Goal: Task Accomplishment & Management: Manage account settings

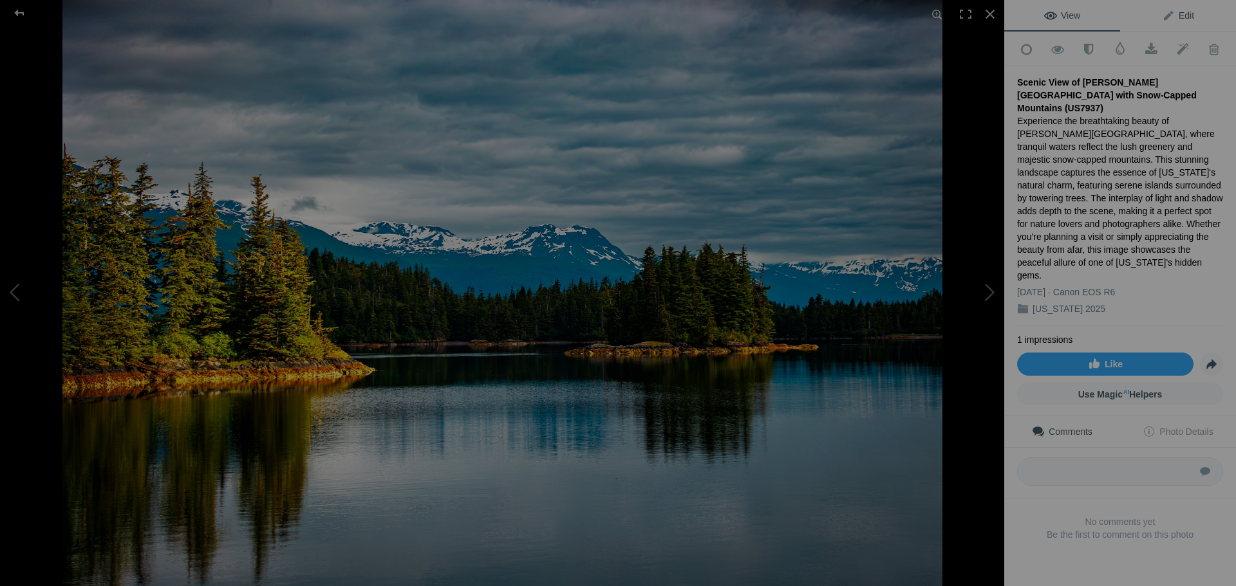
click at [1173, 16] on span "Edit" at bounding box center [1178, 15] width 32 height 10
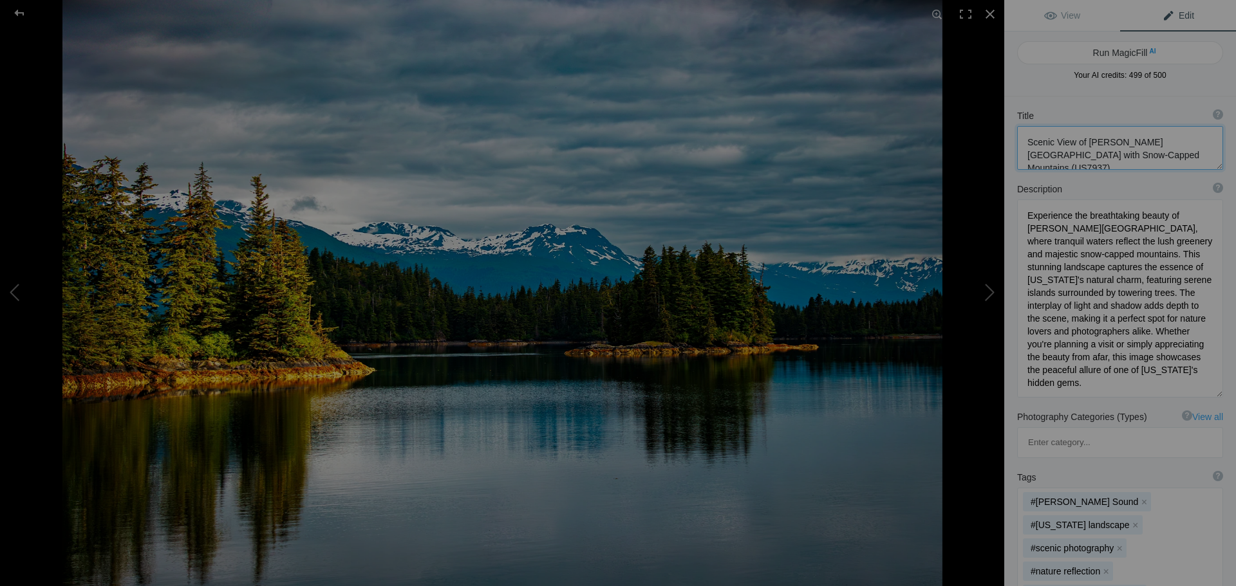
drag, startPoint x: 1111, startPoint y: 138, endPoint x: 1144, endPoint y: 135, distance: 32.9
click at [1144, 135] on textarea at bounding box center [1120, 148] width 206 height 44
type textarea "Scenic View of Prince [PERSON_NAME] Sound with Snow-Capped Mountains (US7937)"
drag, startPoint x: 1080, startPoint y: 226, endPoint x: 1053, endPoint y: 228, distance: 27.1
click at [1053, 228] on textarea at bounding box center [1120, 299] width 206 height 198
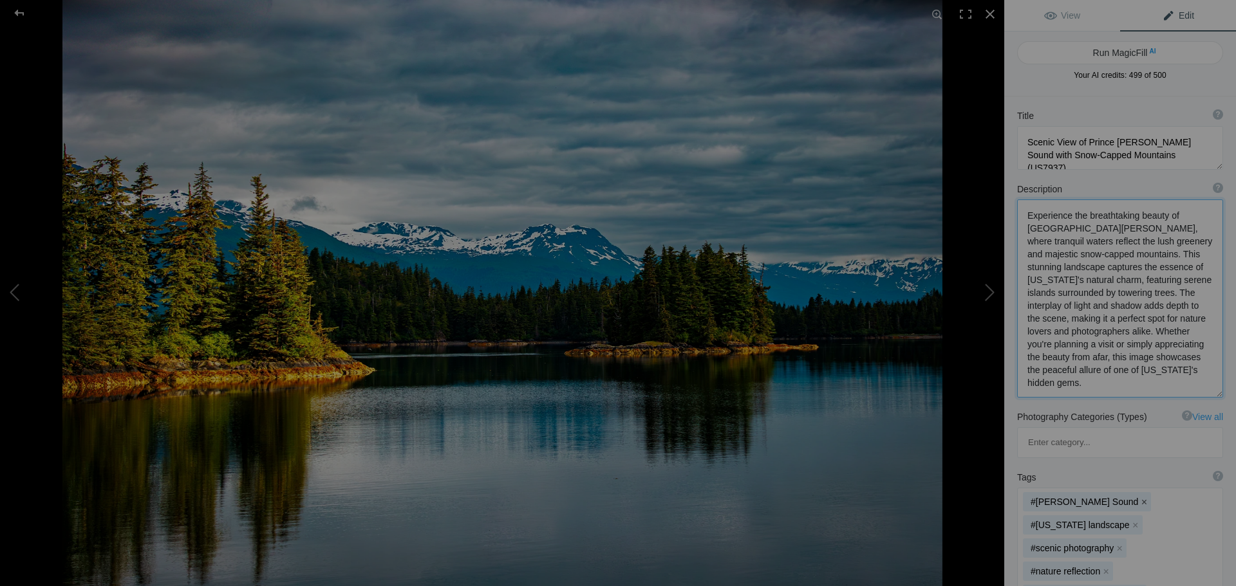
type textarea "Experience the breathtaking beauty of [GEOGRAPHIC_DATA][PERSON_NAME], where tra…"
click at [1139, 498] on button "x" at bounding box center [1143, 502] width 9 height 9
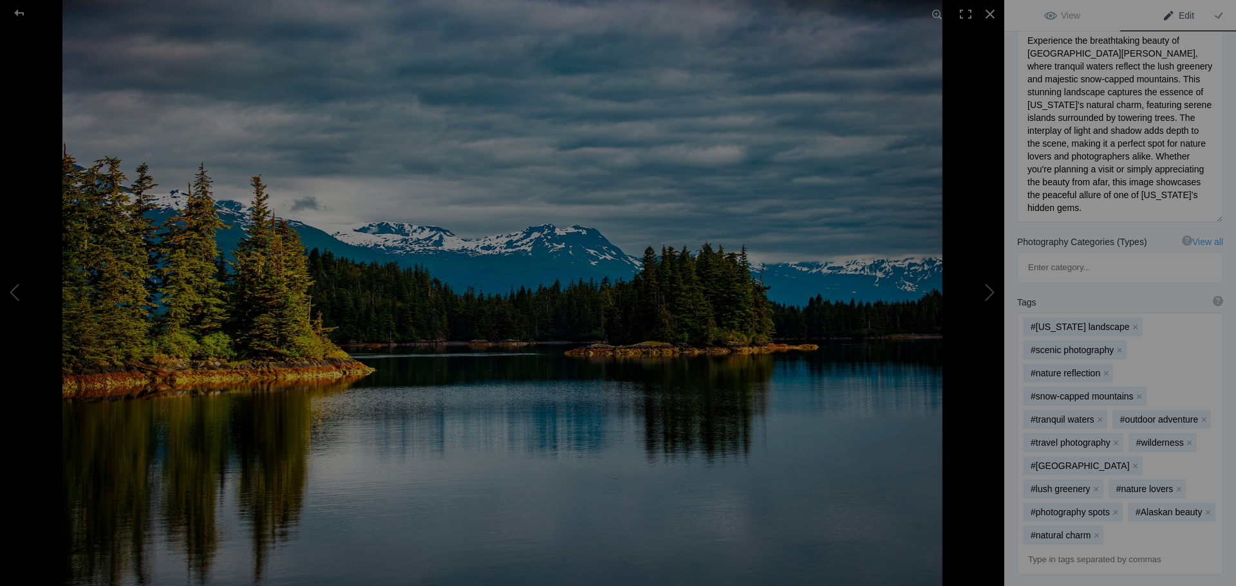
scroll to position [193, 0]
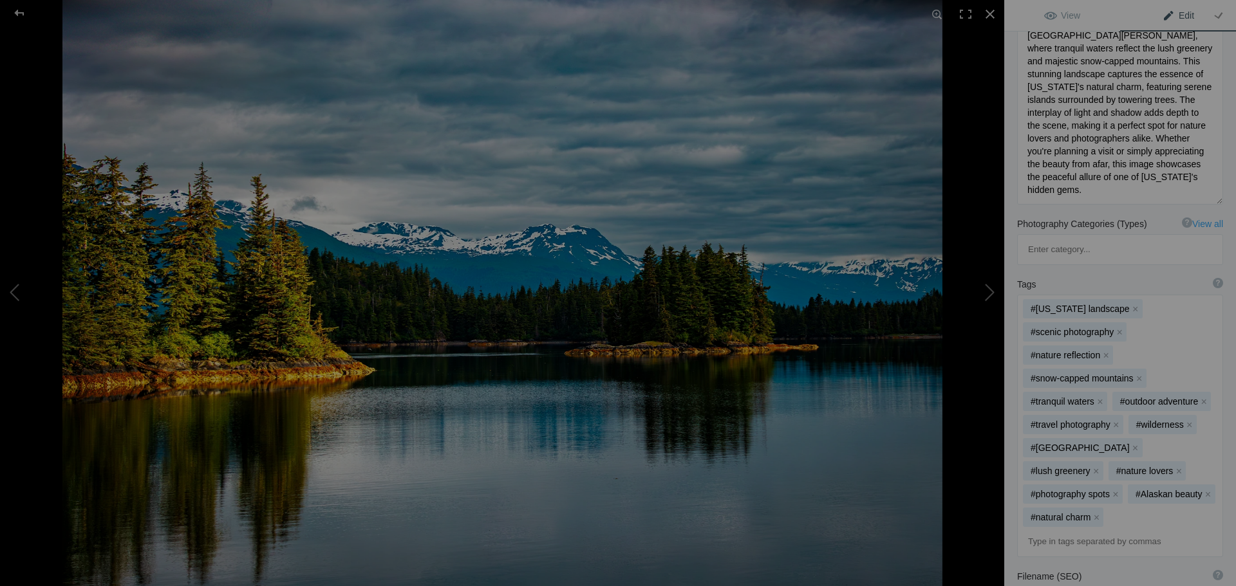
click at [1161, 530] on input at bounding box center [1120, 541] width 192 height 23
type input "#Prince [PERSON_NAME] Sound"
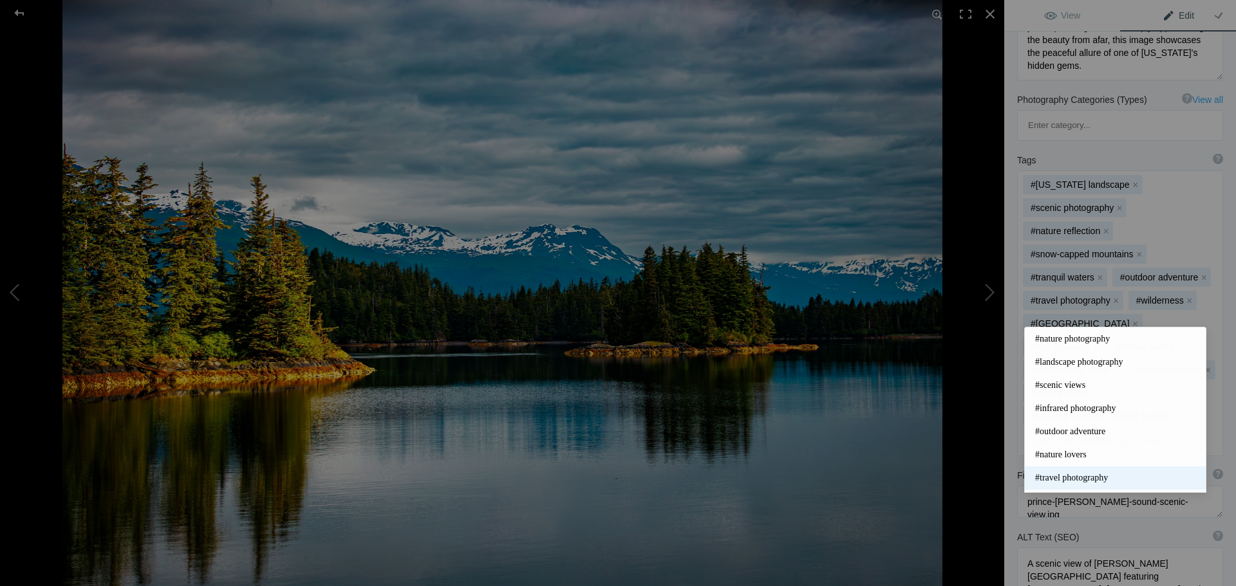
scroll to position [322, 0]
click at [1097, 543] on textarea at bounding box center [1120, 578] width 206 height 70
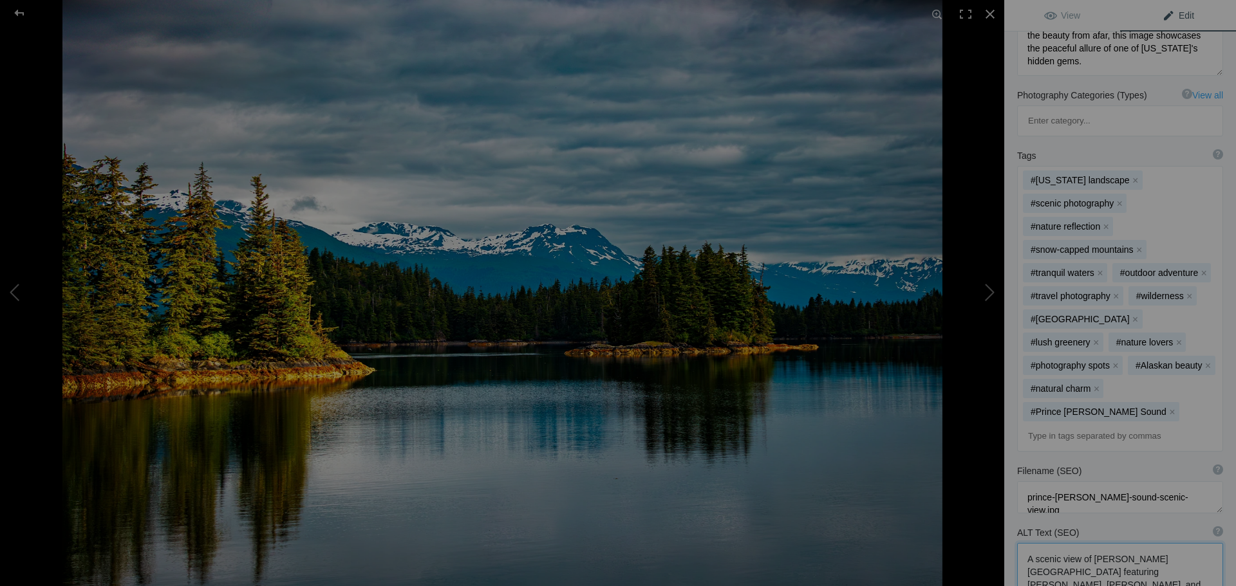
drag, startPoint x: 1146, startPoint y: 495, endPoint x: 1117, endPoint y: 490, distance: 29.3
click at [1117, 543] on textarea at bounding box center [1120, 578] width 206 height 70
click at [1117, 543] on textarea at bounding box center [1120, 573] width 206 height 60
type textarea "A scenic view of Prince [PERSON_NAME] Sound featuring [PERSON_NAME], [PERSON_NA…"
click at [986, 293] on button at bounding box center [955, 293] width 97 height 211
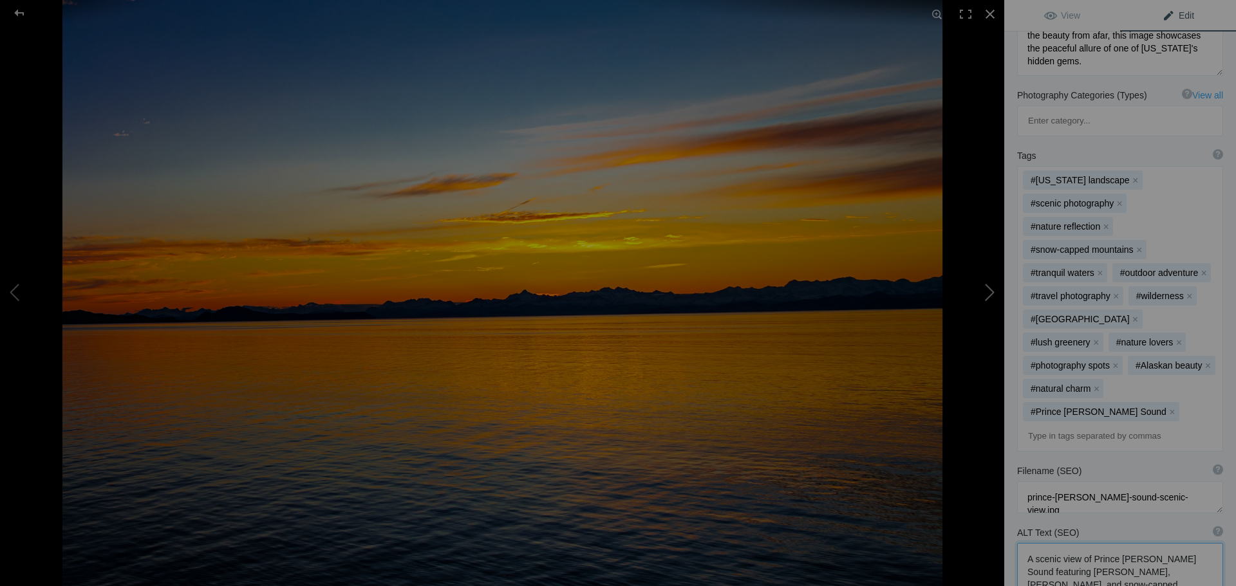
type textarea "Breathtaking Sunset Over [GEOGRAPHIC_DATA], [US_STATE] (US7939)"
type textarea "Experience the stunning beauty of a sunset over [GEOGRAPHIC_DATA], [US_STATE], …"
type textarea "breathtaking-sunset-whittier-[US_STATE][GEOGRAPHIC_DATA]jpg"
type textarea "A stunning sunset over the tranquil waters of [GEOGRAPHIC_DATA], [US_STATE], wi…"
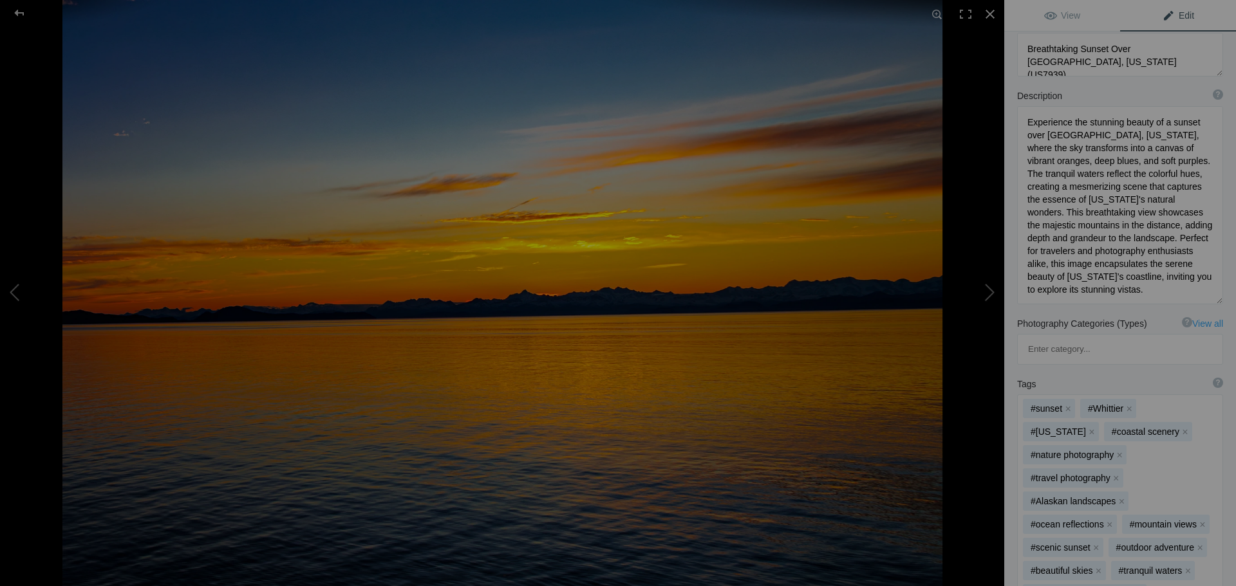
scroll to position [0, 0]
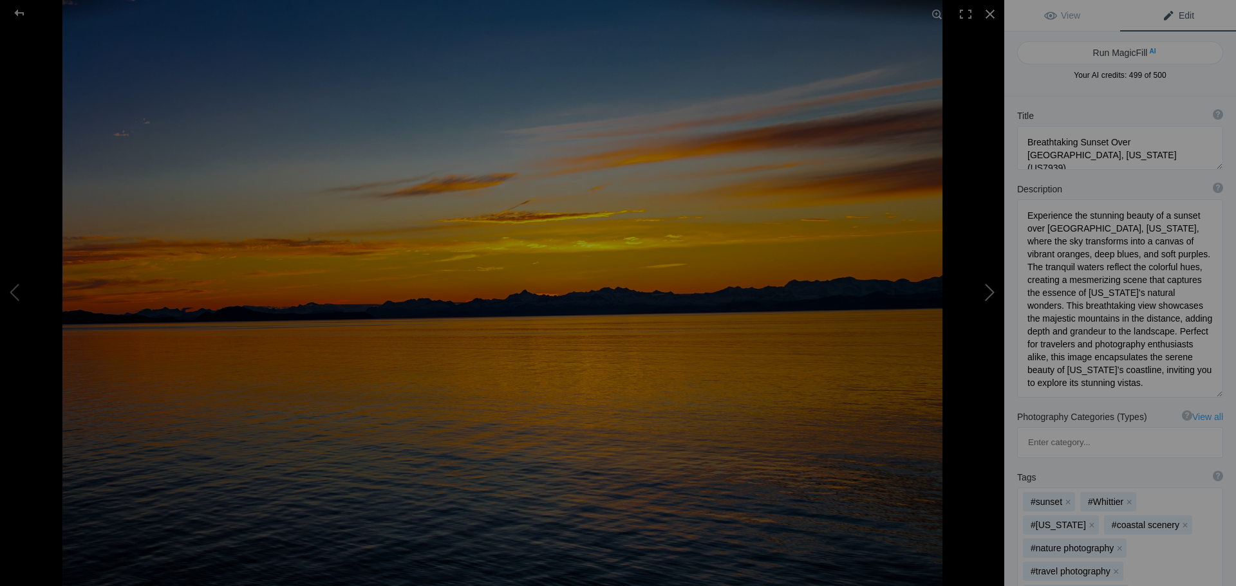
click at [991, 290] on button at bounding box center [955, 293] width 97 height 211
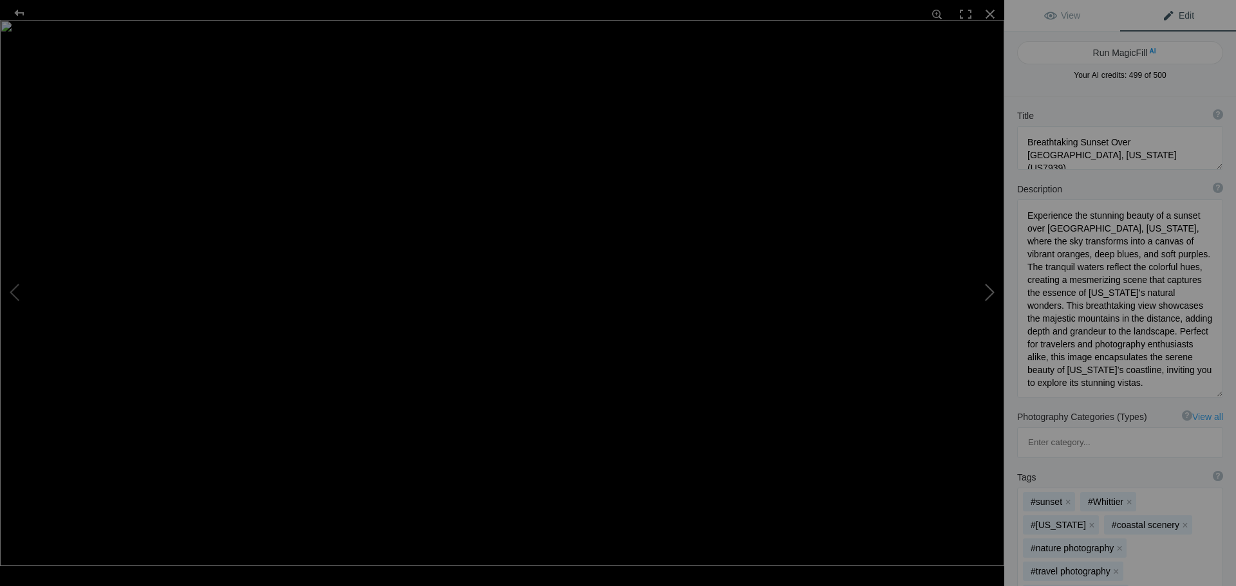
type textarea "[PERSON_NAME] Glacier in [US_STATE]: A Majestic Natural Wonder (US7943)"
type textarea "Experience the breathtaking beauty of [PERSON_NAME][GEOGRAPHIC_DATA], one of [U…"
type textarea "[PERSON_NAME]-glacier-[US_STATE][GEOGRAPHIC_DATA]jpg"
type textarea "A stunning view of [PERSON_NAME][GEOGRAPHIC_DATA] in [US_STATE], featuring dram…"
click at [991, 290] on button at bounding box center [955, 293] width 97 height 211
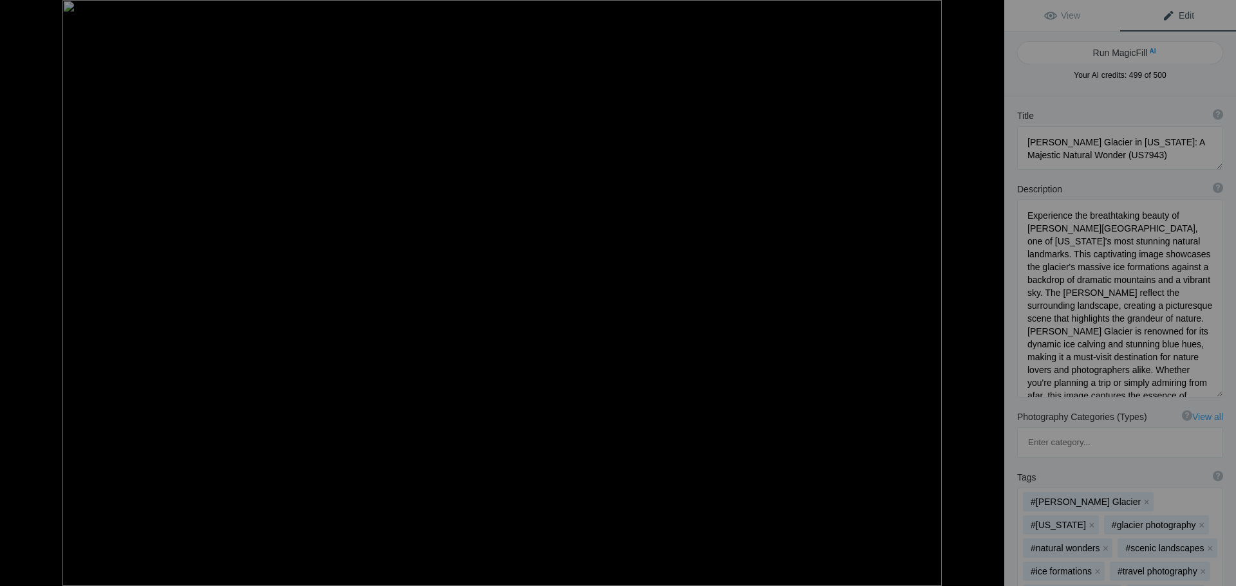
type textarea "[PERSON_NAME]-Oil Paint Finish (US7942)"
type textarea "Experience the breathtaking beauty of [PERSON_NAME][GEOGRAPHIC_DATA], captured …"
type textarea "[PERSON_NAME]-glacier-oil-paint-style.jpg"
type textarea "Artistic representation of [PERSON_NAME] Glacier in oil paint style, showcasing…"
click at [991, 290] on button at bounding box center [955, 293] width 97 height 211
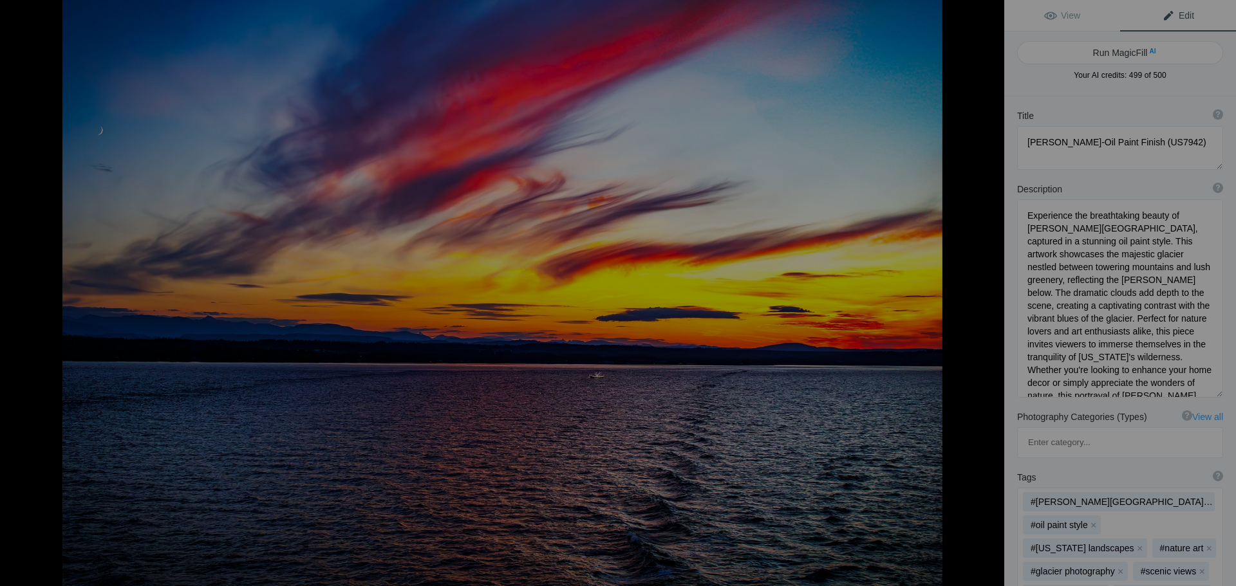
type textarea "Vibrant Sunset Over the [GEOGRAPHIC_DATA] on the way to Vancover BC (US7933)"
type textarea "Experience the breathtaking beauty of a vibrant sunset over the [GEOGRAPHIC_DAT…"
type textarea "vibrant-sunset-inland-passage-[GEOGRAPHIC_DATA]-[GEOGRAPHIC_DATA]jpg"
type textarea "A vibrant sunset over the Inland Passage on the way to [GEOGRAPHIC_DATA], [GEOG…"
click at [991, 290] on button at bounding box center [955, 293] width 97 height 211
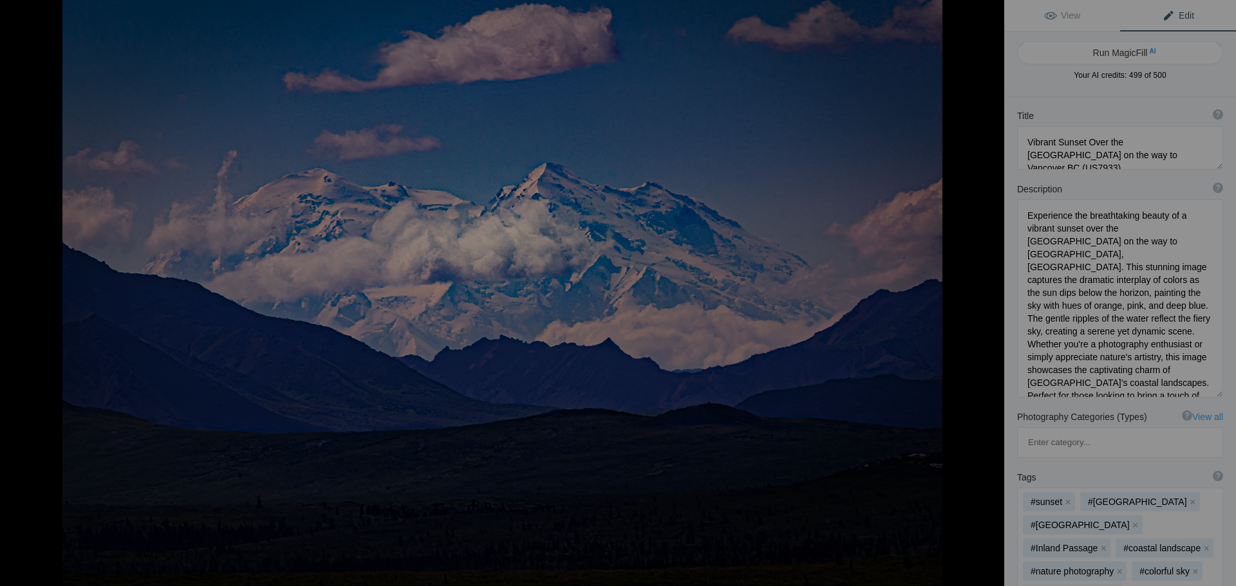
click at [991, 290] on button at bounding box center [955, 293] width 97 height 211
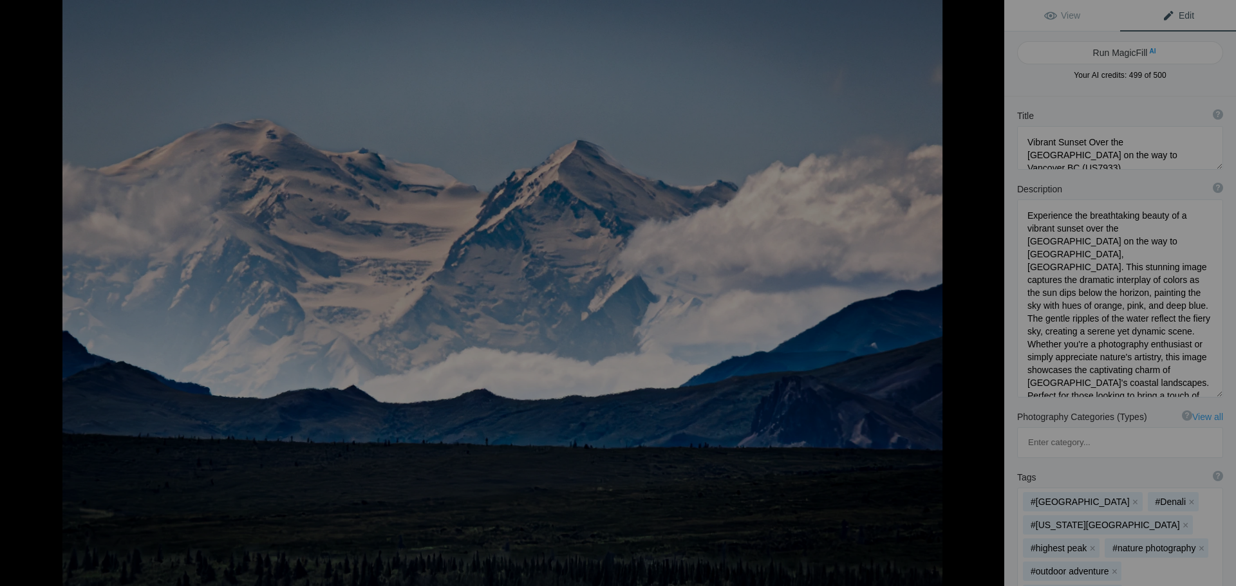
type textarea "Majestic [GEOGRAPHIC_DATA]: A Stunning View of [GEOGRAPHIC_DATA]'s [GEOGRAPHIC_…"
type textarea "Experience the breathtaking beauty of [GEOGRAPHIC_DATA], also known as Denali, …"
type textarea "majestic-mount-[PERSON_NAME]-denali.jpg"
type textarea "A stunning view of [GEOGRAPHIC_DATA], also known as Denali, showcasing its snow…"
type textarea "Different Face of [GEOGRAPHIC_DATA] (Denali) Surrounded by Clouds- (US7939)"
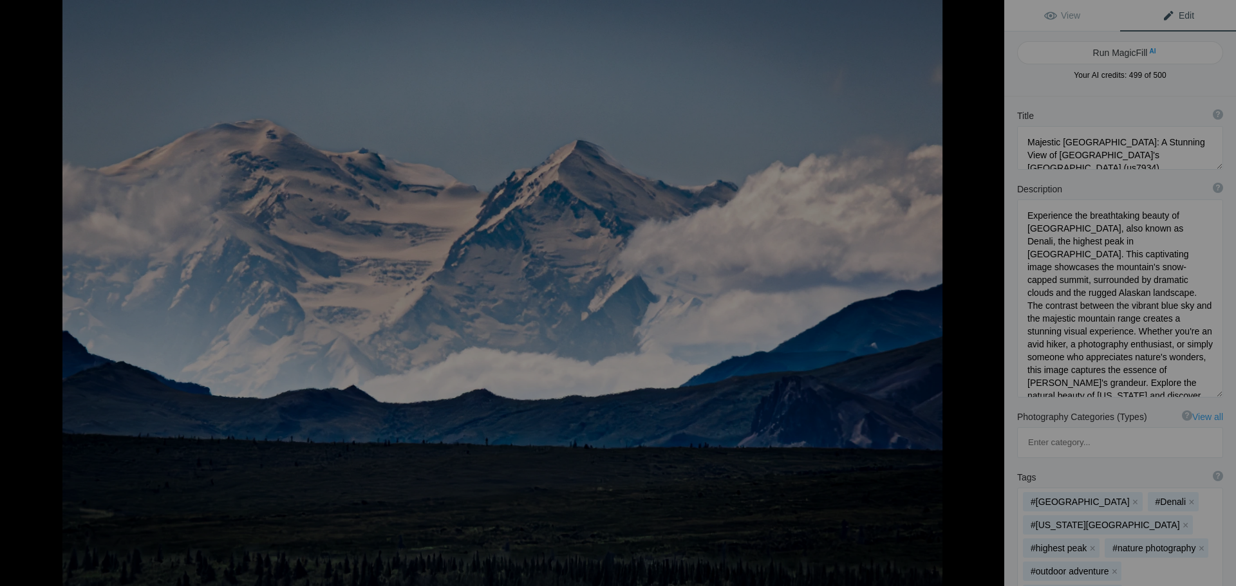
type textarea "Experience the breathtaking beauty of [GEOGRAPHIC_DATA], also known as [PERSON_…"
type textarea "mount-[PERSON_NAME]-denali-clouds.jpg"
type textarea "A stunning view of [GEOGRAPHIC_DATA] (Denali) with snow-covered peaks and cloud…"
click at [991, 290] on button at bounding box center [955, 293] width 97 height 211
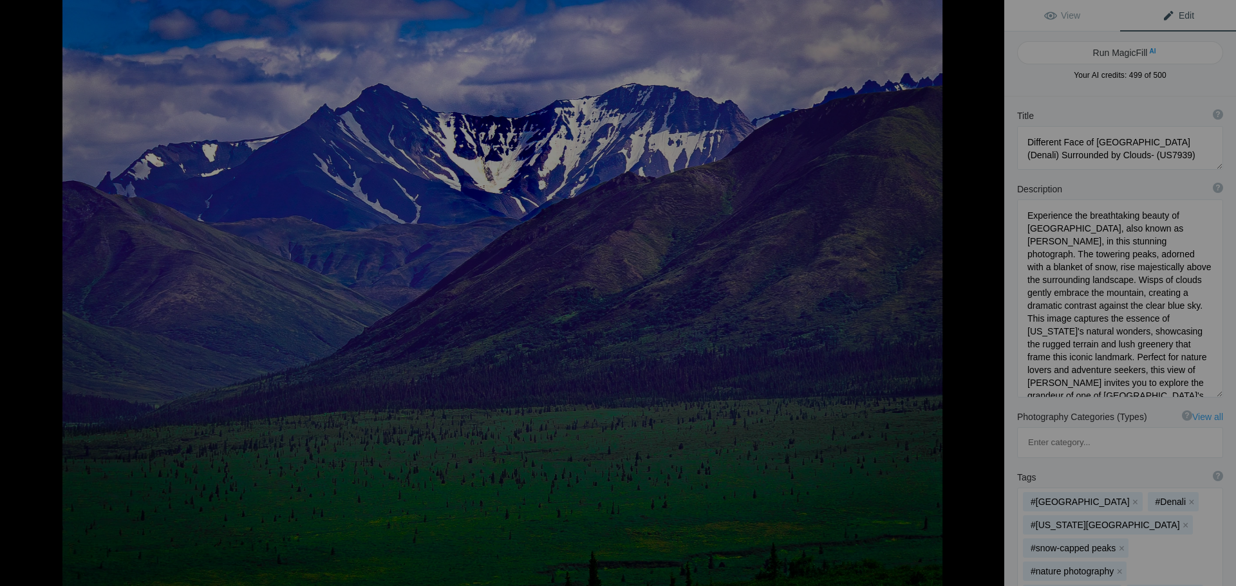
type textarea "Denali Mountain Range: Majestic Peaks and [GEOGRAPHIC_DATA] (US7935)"
type textarea "Experience the breathtaking beauty of the [GEOGRAPHIC_DATA], where towering pea…"
type textarea "denali-mountain-range-majestic-peaks.jpg"
type textarea "A panoramic view of the Denali Mountain Range featuring snow-capped peaks and l…"
click at [991, 290] on button at bounding box center [955, 293] width 97 height 211
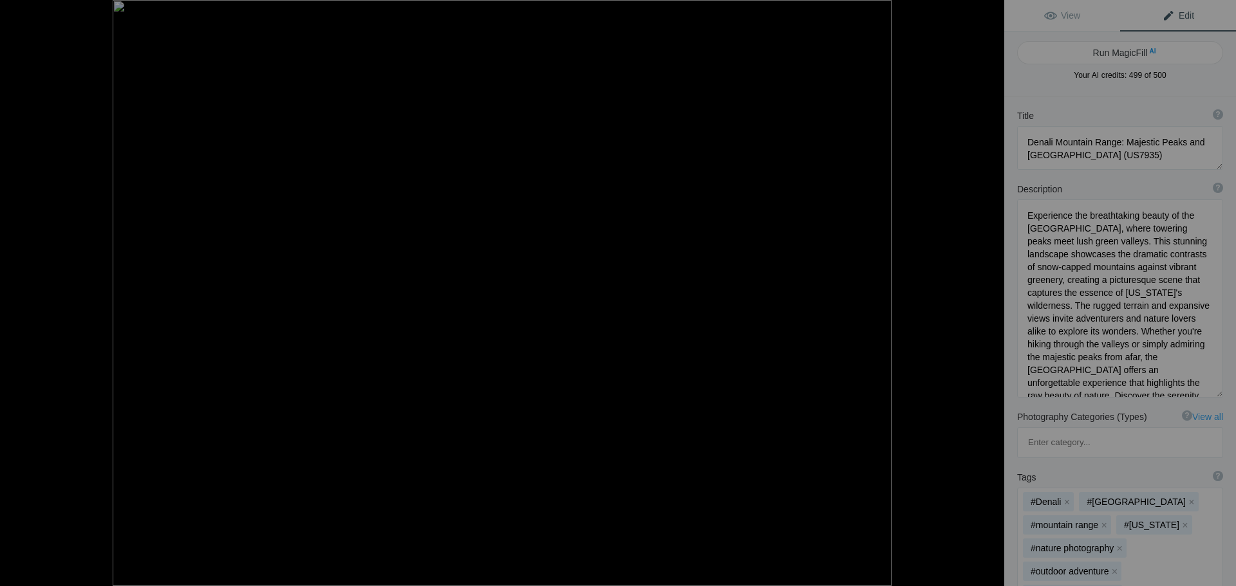
type textarea "Majestic [US_STATE] MTR Range Landscape (US7945)"
type textarea "Immerse yourself in the stunning beauty of the [US_STATE] MTR Range with this c…"
type textarea "[US_STATE]-mtr-range-landscape.jpg"
type textarea "A breathtaking view of the [US_STATE] MTR Range, showcasing rugged mountains un…"
click at [991, 290] on button at bounding box center [955, 293] width 97 height 211
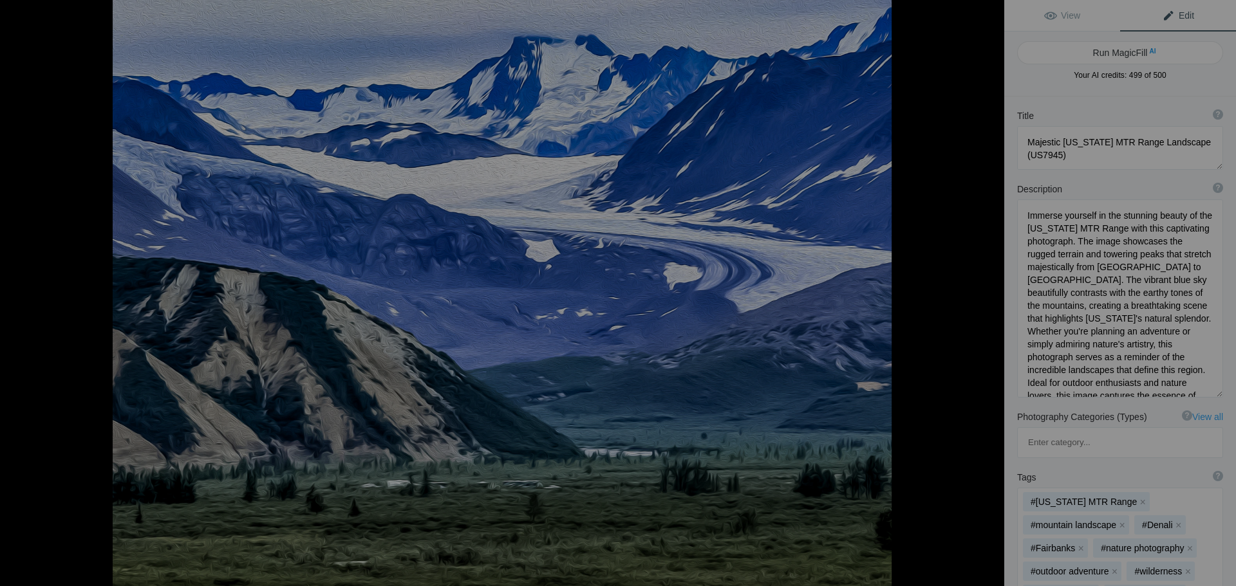
type textarea "Gulkana Glacier at [PERSON_NAME][GEOGRAPHIC_DATA] - Stunning Oil Paint Effect (…"
type textarea "Experience the breathtaking beauty of [GEOGRAPHIC_DATA], nestled in the picture…"
type textarea "gulkana-glacier-[PERSON_NAME]-pass-oil-paint.jpg"
type textarea "Artistic representation of Gulkana Glacier at [PERSON_NAME][GEOGRAPHIC_DATA], f…"
click at [991, 290] on button at bounding box center [955, 293] width 97 height 211
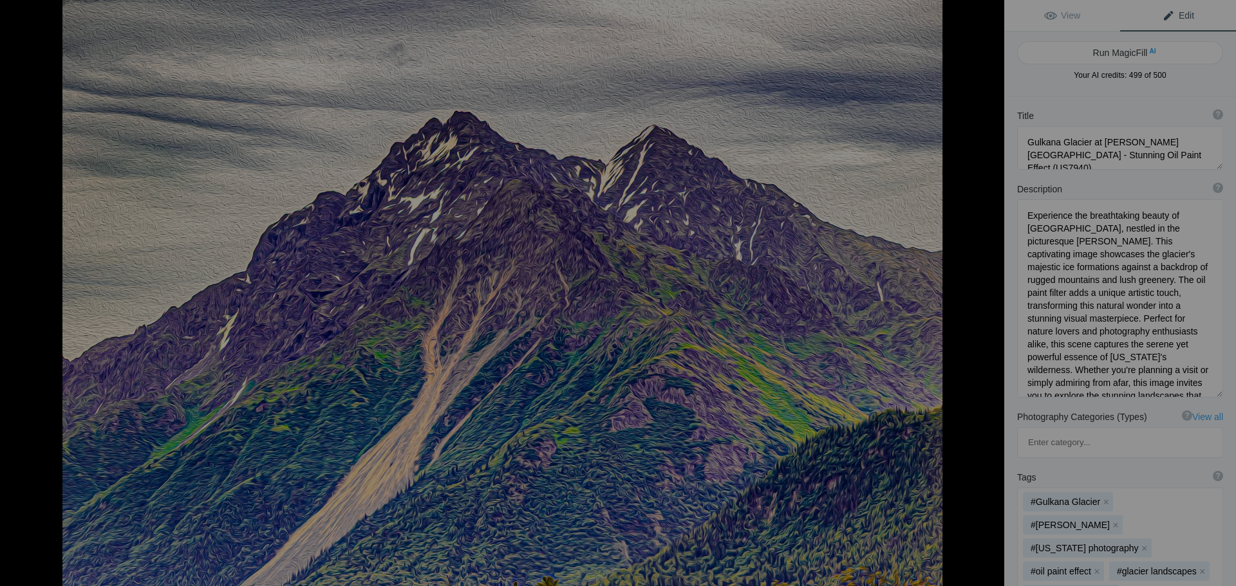
type textarea "Majestic [US_STATE] Mountain Range with Oil Paint Filter (US7941)"
type textarea "Experience the breathtaking beauty of the [US_STATE] Mountain Range captured in…"
type textarea "[US_STATE]-mountain-range-oil-paint.jpg"
type textarea "[US_STATE] Mountain Range (Oil Paint Filter Applied) showcasing rugged peaks an…"
click at [991, 290] on button at bounding box center [955, 293] width 97 height 211
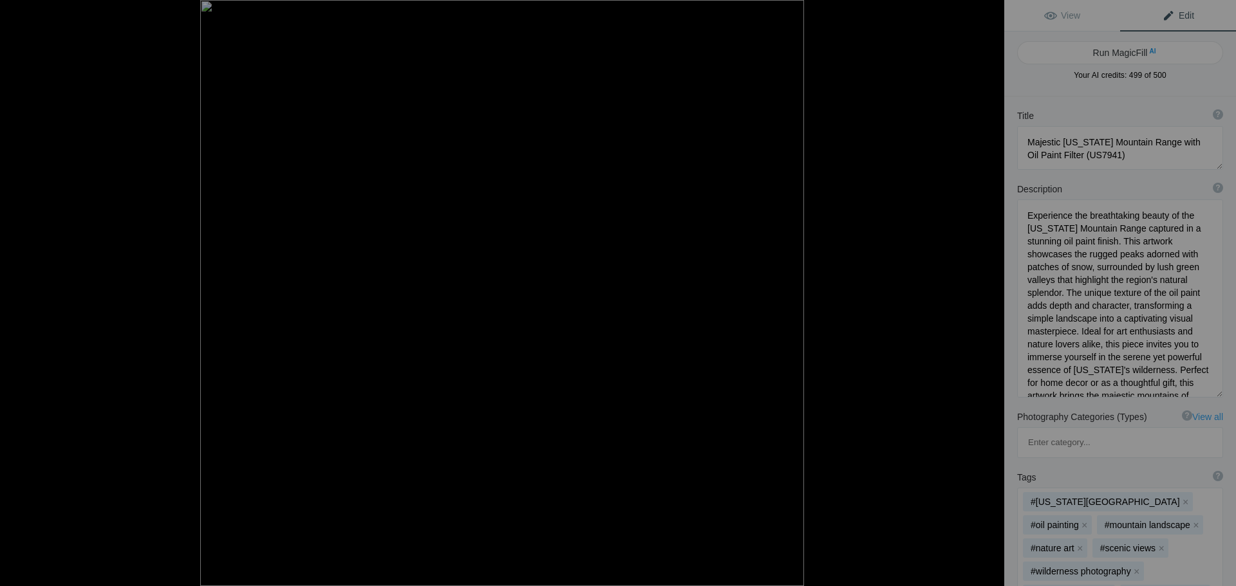
type textarea "Bridal Veil Falls on [PERSON_NAME] Highway - Stunning Oil Paint Effect (US7947)"
type textarea "Experience the breathtaking beauty of [GEOGRAPHIC_DATA], located along the scen…"
type textarea "bridal-veil-falls-[GEOGRAPHIC_DATA]-highway.jpg"
type textarea "Artistic oil paint effect of Bridal Veil Falls cascading down lush green cliffs…"
click at [991, 290] on button at bounding box center [955, 293] width 97 height 211
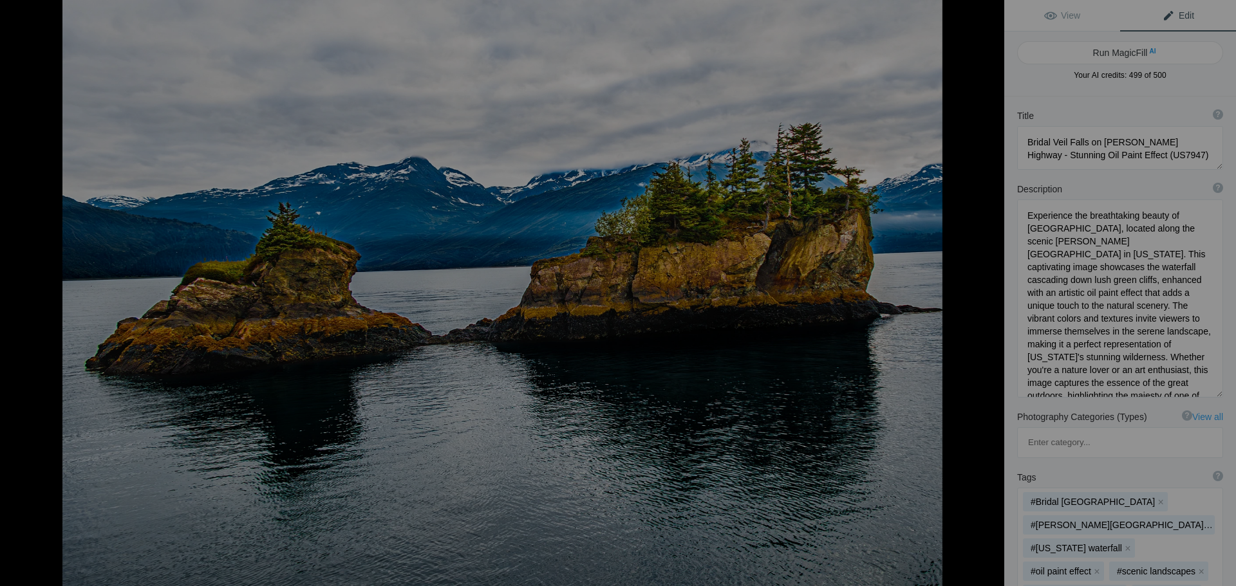
type textarea "Scenic View of [PERSON_NAME][GEOGRAPHIC_DATA]'s [GEOGRAPHIC_DATA] (US7938)"
type textarea "Discover the breathtaking beauty of [PERSON_NAME][GEOGRAPHIC_DATA], where rugge…"
type textarea "prince-[PERSON_NAME]-sound-rocky-islands.jpg"
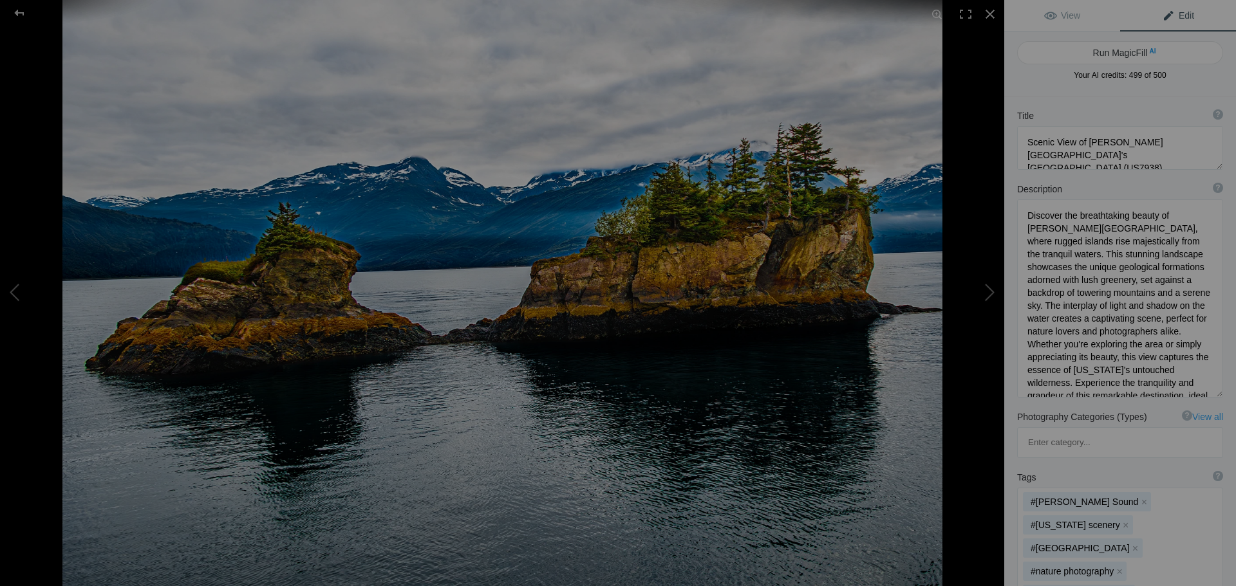
type textarea "A scenic view of rocky islands in [PERSON_NAME][GEOGRAPHIC_DATA], surrounded by…"
drag, startPoint x: 1110, startPoint y: 138, endPoint x: 1144, endPoint y: 138, distance: 33.5
click at [1144, 138] on textarea at bounding box center [1120, 148] width 206 height 44
type textarea "Scenic View of Prince [PERSON_NAME] Sound's [GEOGRAPHIC_DATA] (US7938)"
drag, startPoint x: 1057, startPoint y: 227, endPoint x: 1027, endPoint y: 227, distance: 30.3
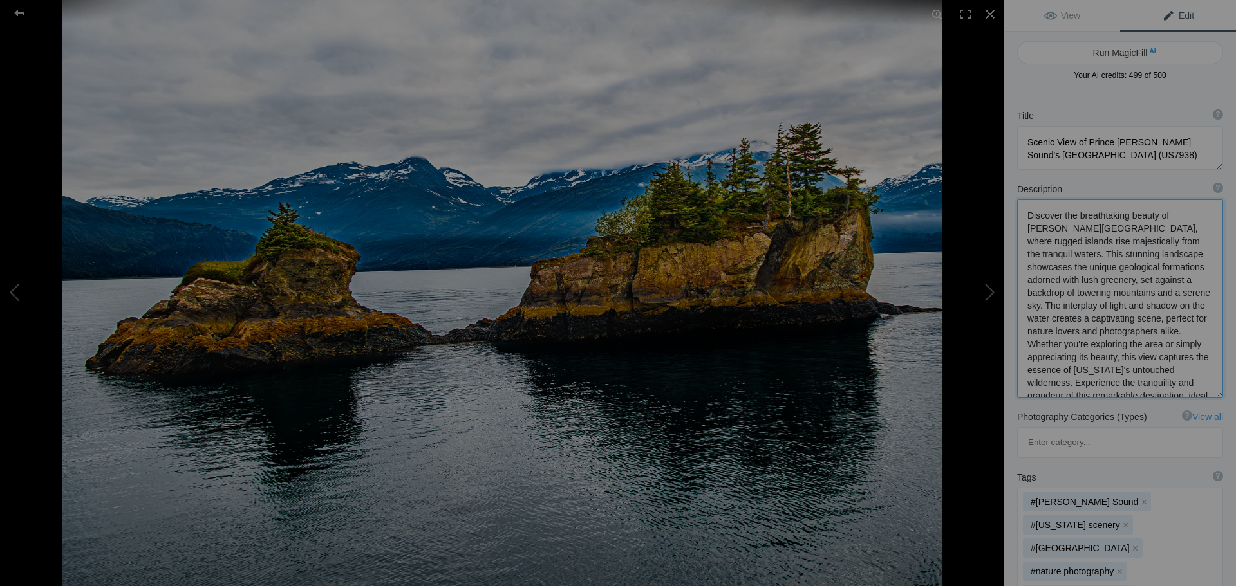
click at [1027, 227] on textarea at bounding box center [1120, 299] width 206 height 198
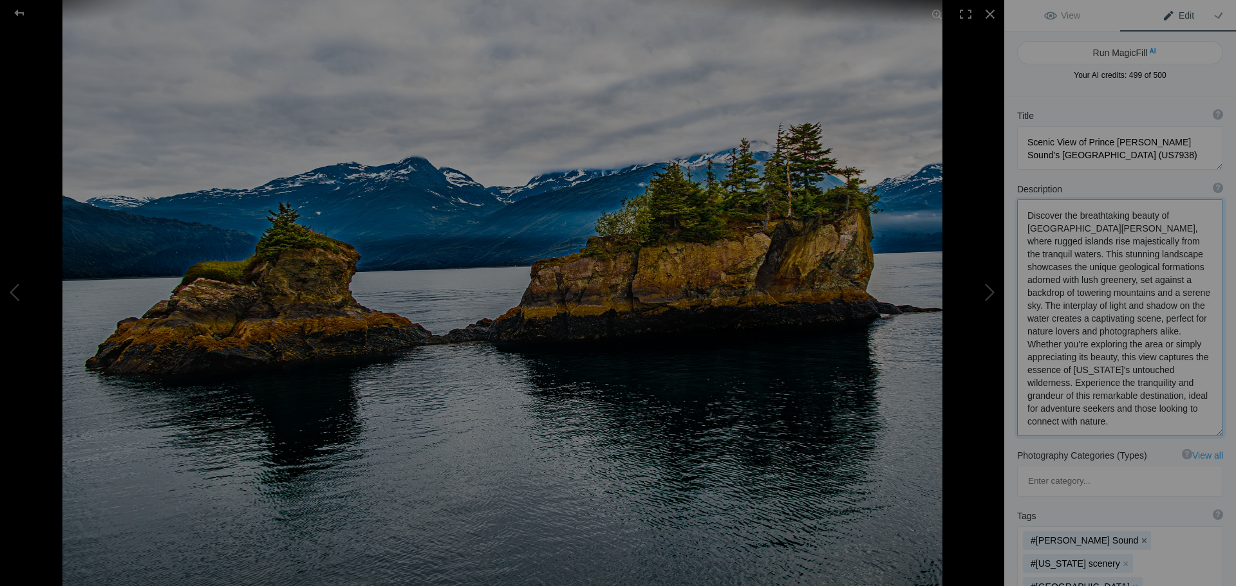
type textarea "Discover the breathtaking beauty of [GEOGRAPHIC_DATA][PERSON_NAME], where rugge…"
click at [1139, 536] on button "x" at bounding box center [1143, 540] width 9 height 9
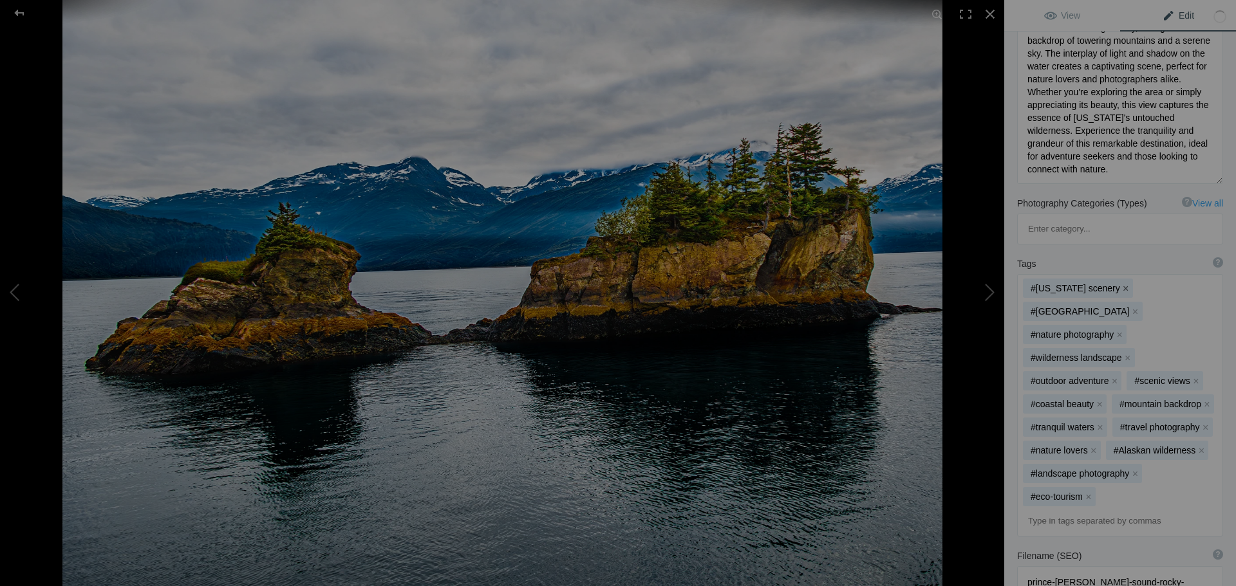
scroll to position [322, 0]
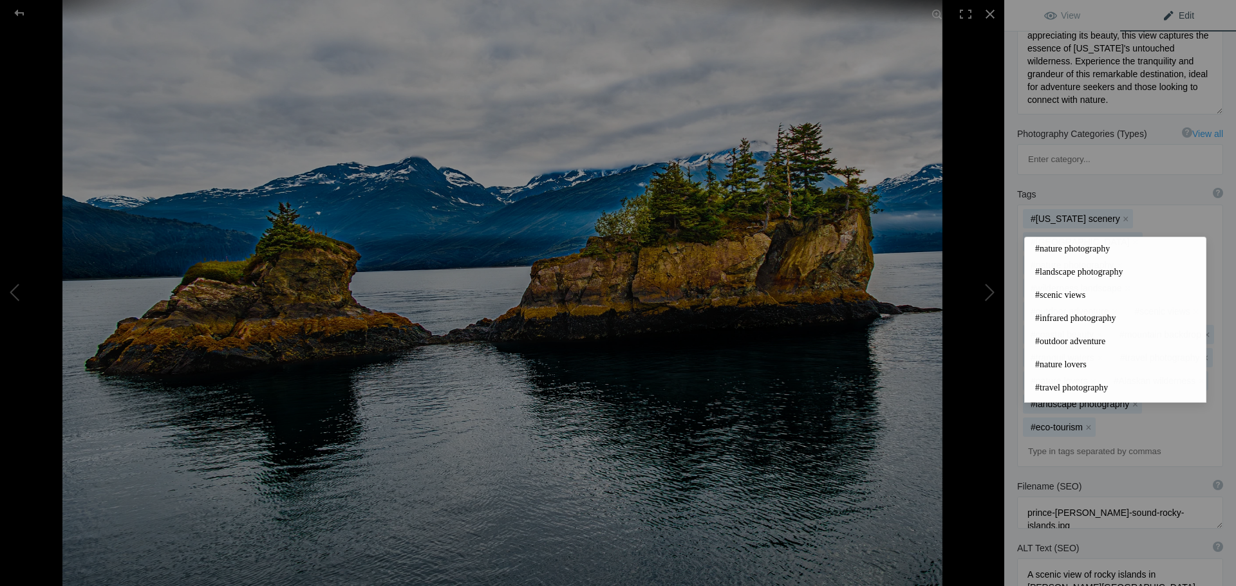
click at [1099, 440] on input at bounding box center [1120, 451] width 192 height 23
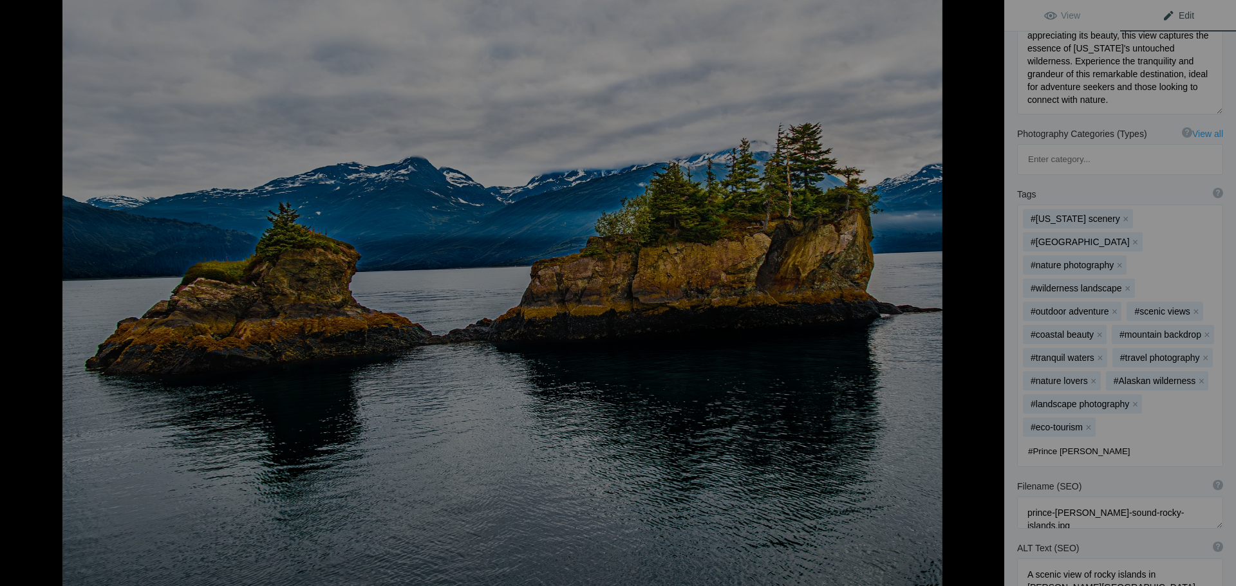
type input "#Prince [PERSON_NAME] sound"
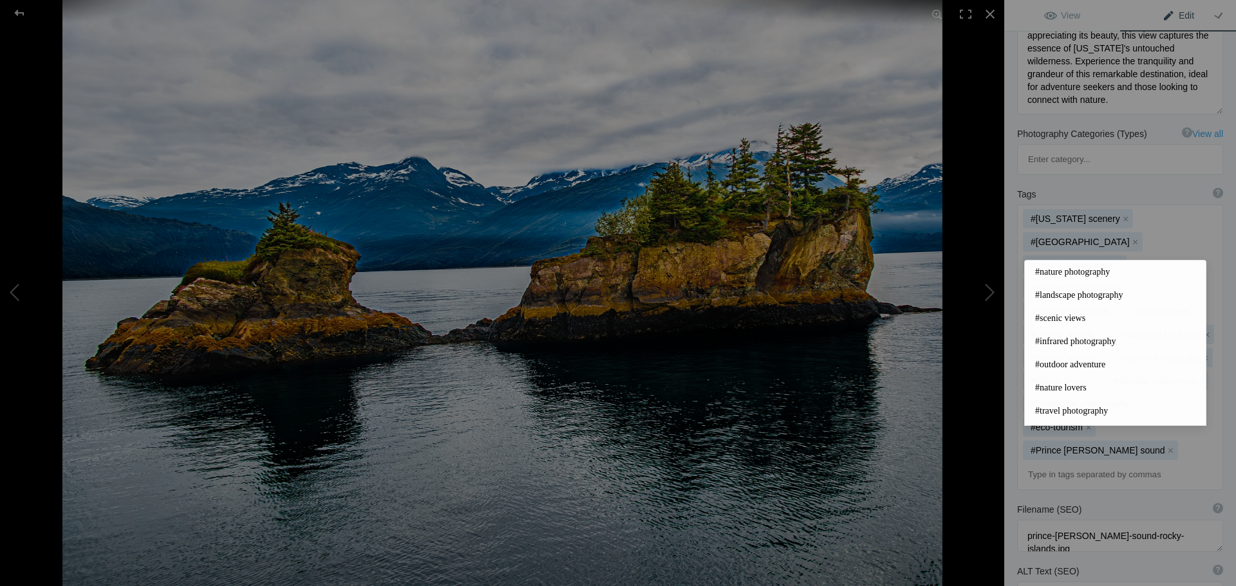
scroll to position [386, 0]
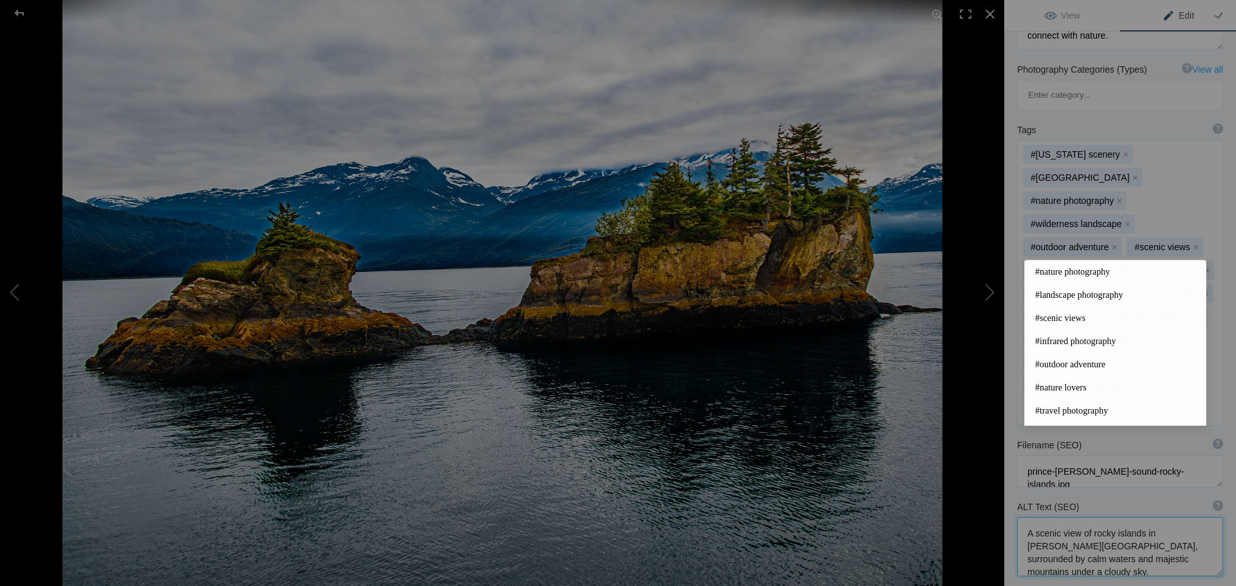
drag, startPoint x: 1055, startPoint y: 488, endPoint x: 1024, endPoint y: 487, distance: 30.9
click at [1024, 517] on textarea at bounding box center [1120, 546] width 206 height 59
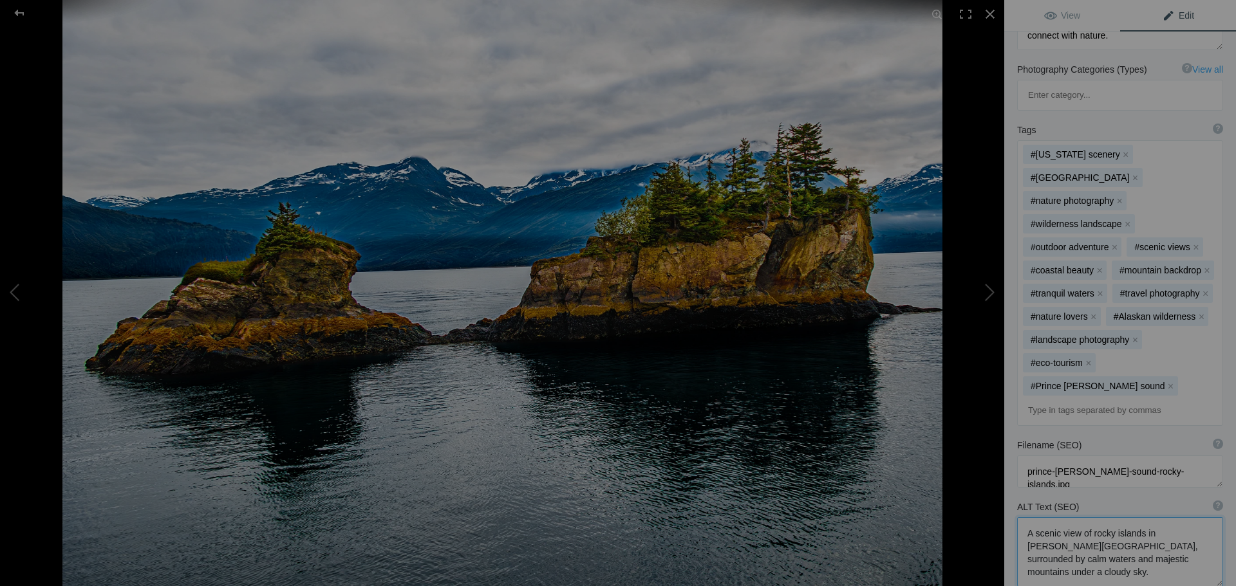
type textarea "A scenic view of rocky islands in [PERSON_NAME][GEOGRAPHIC_DATA], surrounded by…"
click at [994, 295] on button at bounding box center [955, 293] width 97 height 211
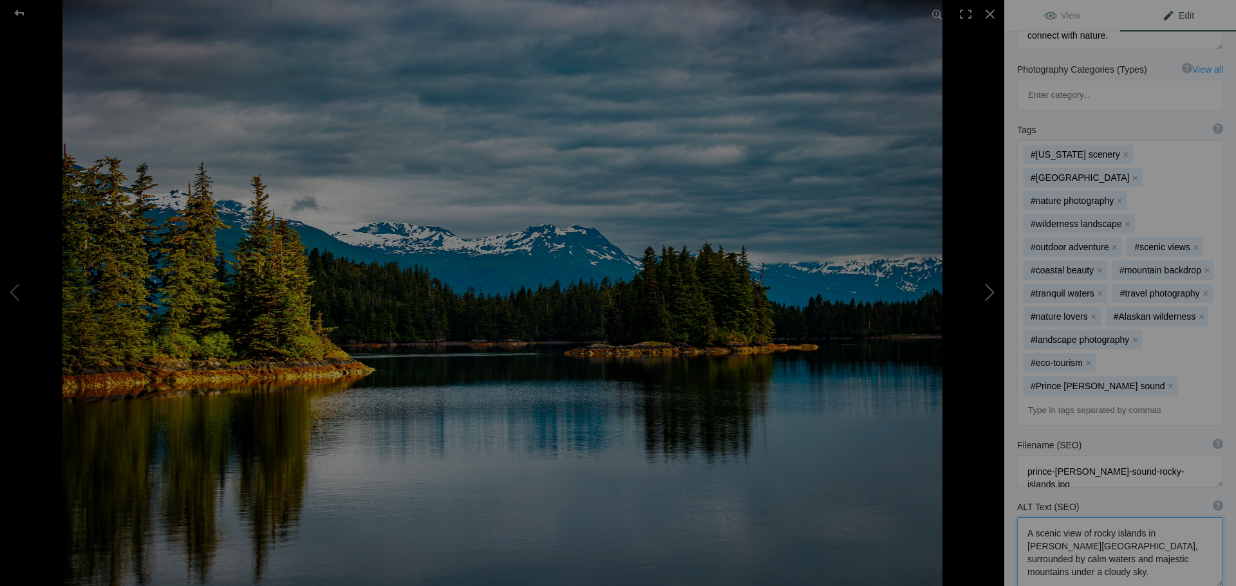
type textarea "Scenic View of Prince [PERSON_NAME] Sound with Snow-Capped Mountains (US7937)"
type textarea "Experience the breathtaking beauty of [GEOGRAPHIC_DATA][PERSON_NAME], where tra…"
type textarea "prince-[PERSON_NAME]-sound-scenic-view.jpg"
type textarea "A scenic view of Prince [PERSON_NAME] Sound featuring [PERSON_NAME], [PERSON_NA…"
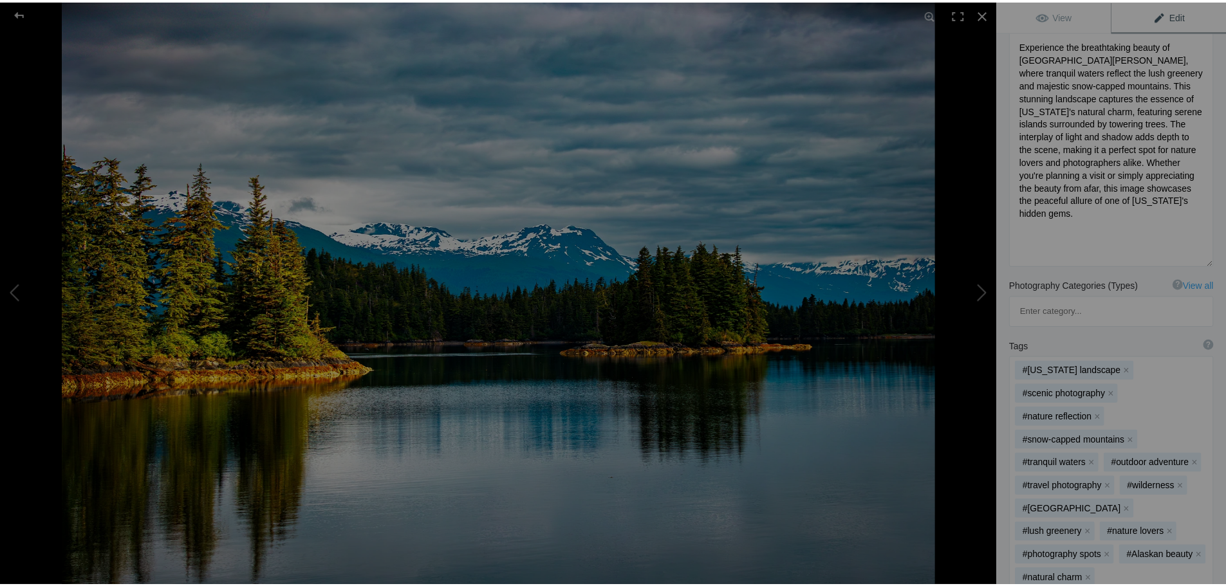
scroll to position [0, 0]
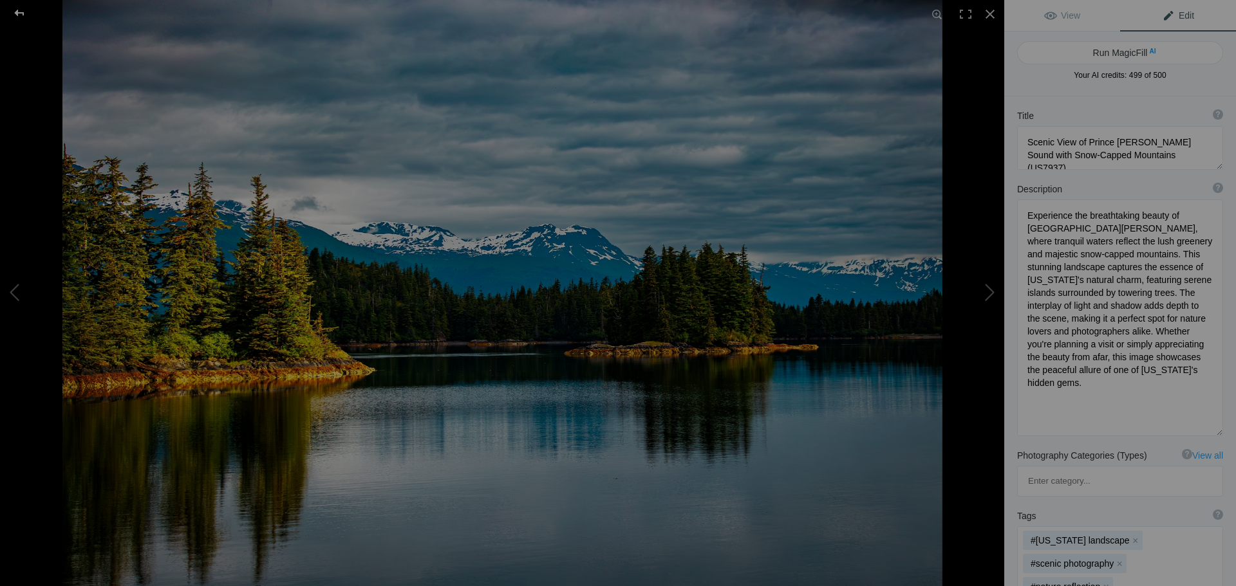
click at [21, 18] on div at bounding box center [19, 13] width 46 height 26
